Goal: Transaction & Acquisition: Book appointment/travel/reservation

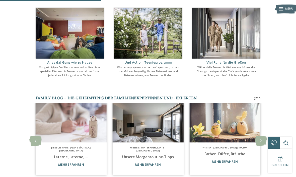
scroll to position [178, 0]
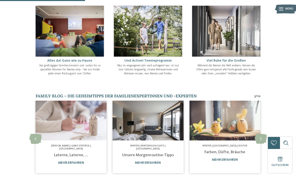
click at [161, 57] on div "Und Action! Teenieprogramm Was im vergangenen Jahr noch aufregend war, ist nun …" at bounding box center [148, 67] width 68 height 21
click at [160, 30] on img at bounding box center [148, 31] width 68 height 51
click at [169, 43] on img at bounding box center [148, 31] width 68 height 51
click at [154, 34] on img at bounding box center [148, 31] width 68 height 51
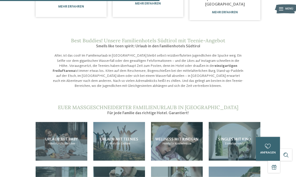
scroll to position [335, 0]
click at [122, 142] on span "für Größere" at bounding box center [123, 143] width 14 height 3
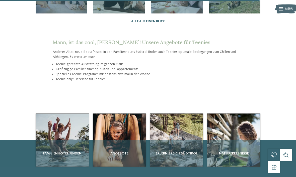
scroll to position [520, 0]
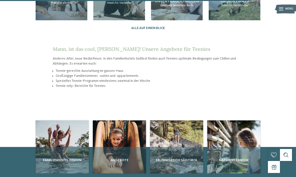
click at [61, 158] on span "Familienhotel finden" at bounding box center [62, 160] width 49 height 5
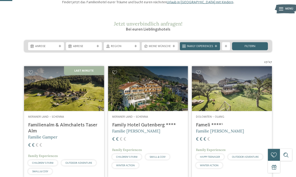
scroll to position [53, 0]
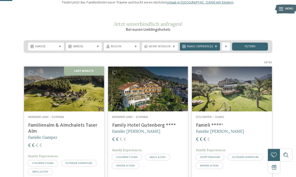
click at [173, 51] on div "Meine Wünsche" at bounding box center [160, 47] width 36 height 8
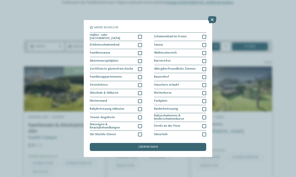
click at [206, 92] on div at bounding box center [204, 93] width 4 height 4
click at [206, 35] on div at bounding box center [204, 37] width 4 height 4
click at [205, 53] on div at bounding box center [204, 53] width 4 height 4
click at [139, 35] on div at bounding box center [140, 37] width 4 height 4
click at [173, 143] on div "übernehmen" at bounding box center [148, 147] width 116 height 8
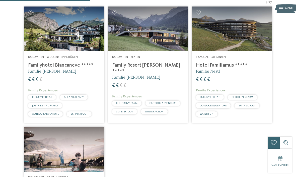
scroll to position [138, 0]
click at [158, 75] on h4 "Family Resort Rainer ****ˢ" at bounding box center [148, 68] width 72 height 12
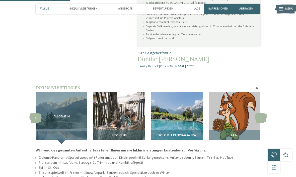
scroll to position [292, 0]
